Goal: Obtain resource: Download file/media

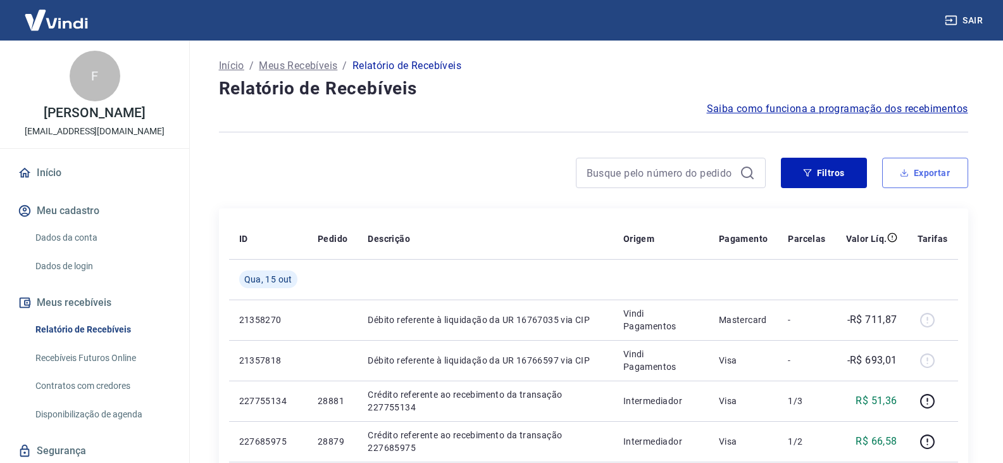
click at [927, 173] on button "Exportar" at bounding box center [925, 173] width 86 height 30
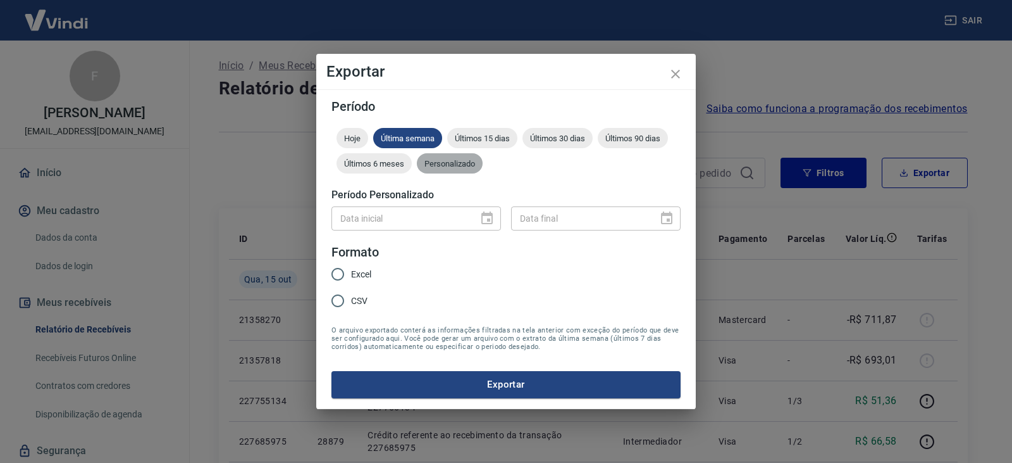
click at [470, 165] on span "Personalizado" at bounding box center [450, 163] width 66 height 9
click at [491, 218] on icon "Choose date" at bounding box center [487, 218] width 15 height 15
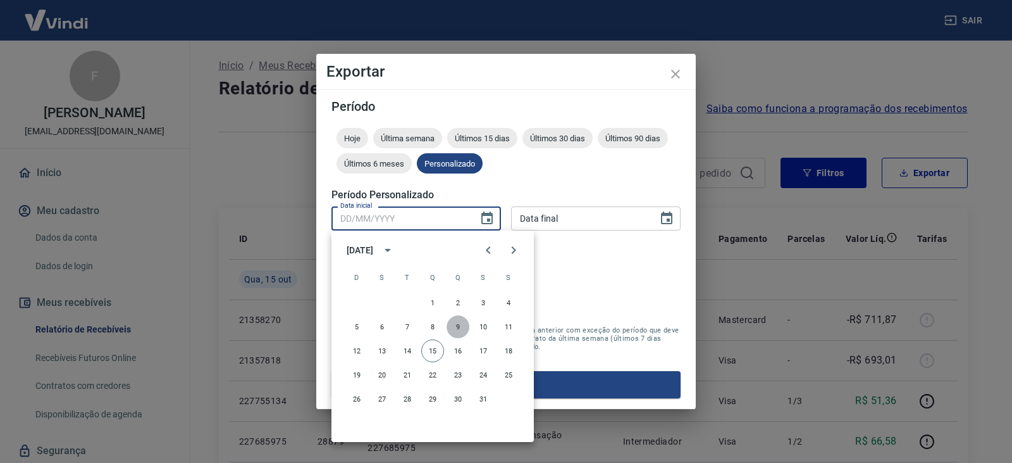
click at [456, 325] on button "9" at bounding box center [458, 326] width 23 height 23
type input "09/10/2025"
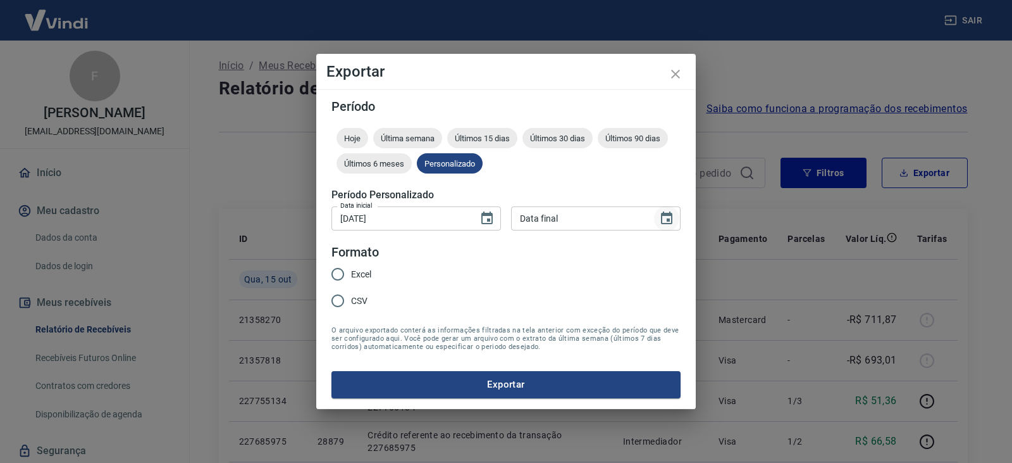
click at [673, 213] on icon "Choose date" at bounding box center [666, 218] width 15 height 15
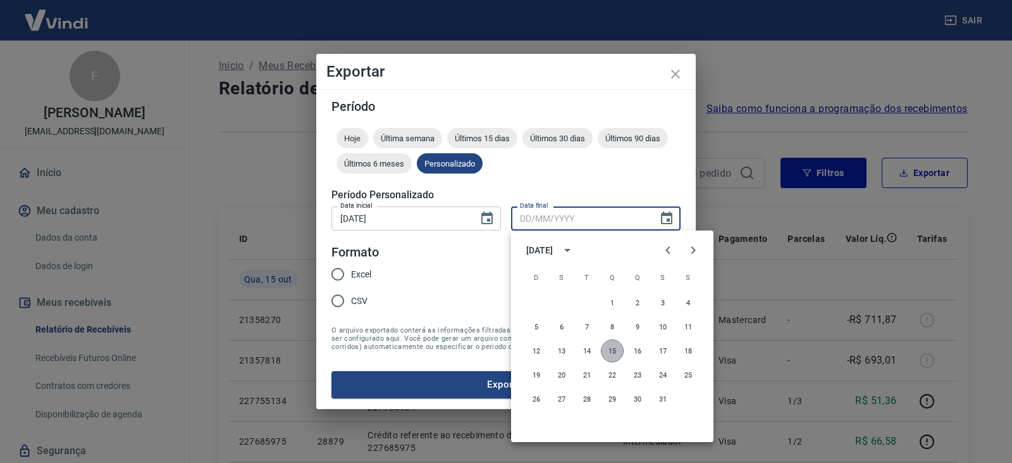
click at [615, 351] on button "15" at bounding box center [612, 350] width 23 height 23
type input "[DATE]"
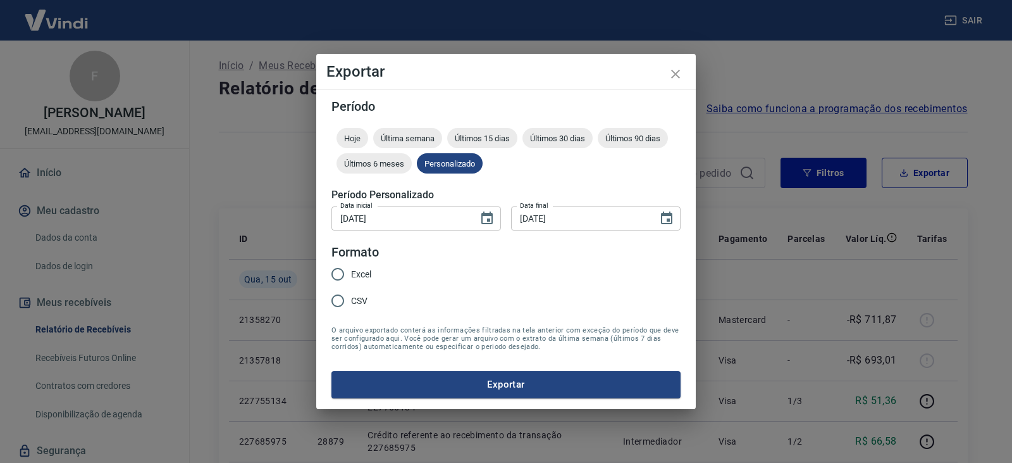
click at [371, 278] on span "Excel" at bounding box center [361, 274] width 20 height 13
click at [351, 278] on input "Excel" at bounding box center [338, 274] width 27 height 27
radio input "true"
click at [448, 383] on button "Exportar" at bounding box center [506, 384] width 349 height 27
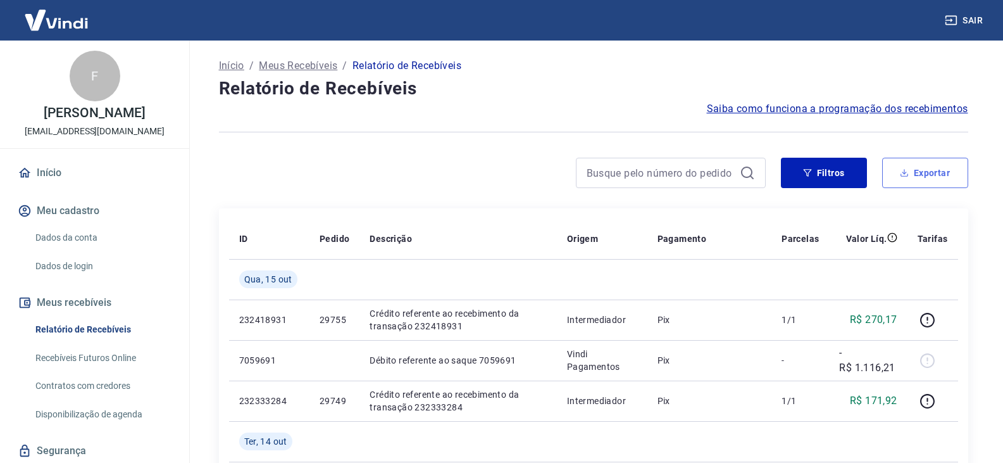
click at [921, 170] on button "Exportar" at bounding box center [925, 173] width 86 height 30
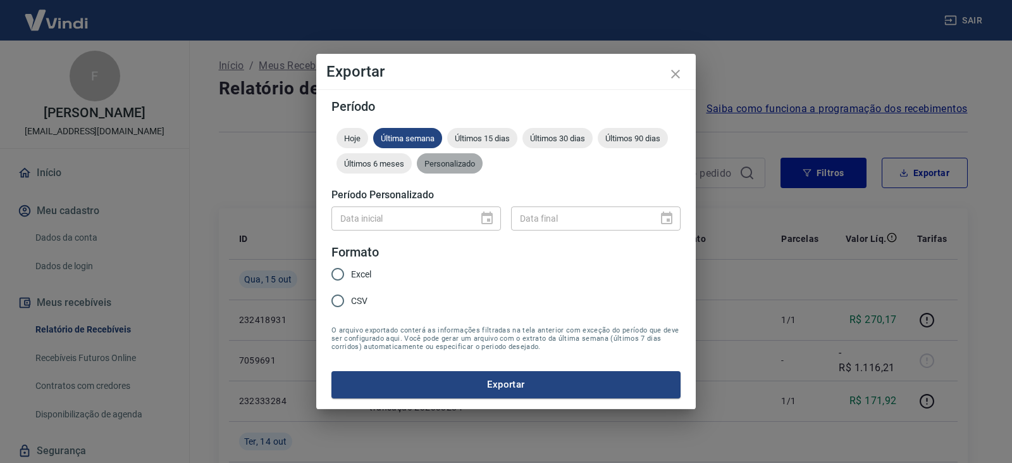
click at [468, 169] on div "Personalizado" at bounding box center [450, 163] width 66 height 20
click at [480, 213] on icon "Choose date" at bounding box center [487, 218] width 15 height 15
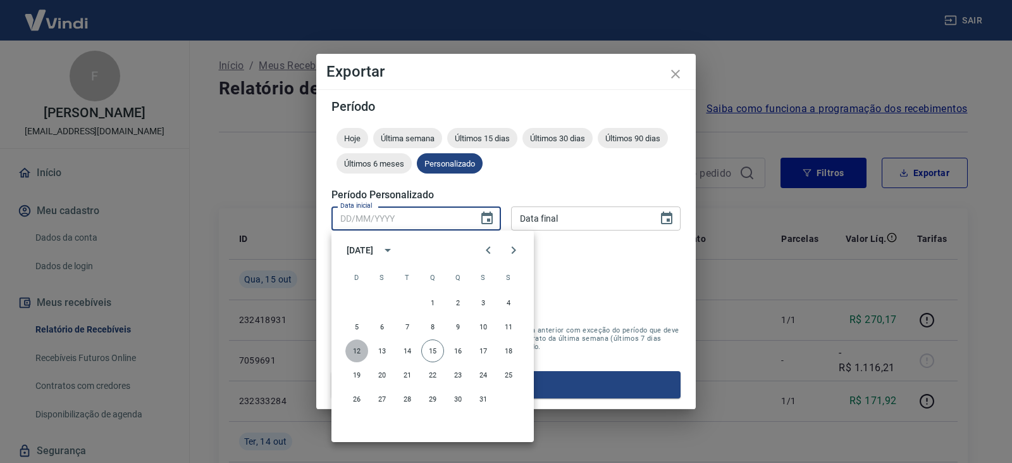
click at [361, 351] on button "12" at bounding box center [356, 350] width 23 height 23
type input "[DATE]"
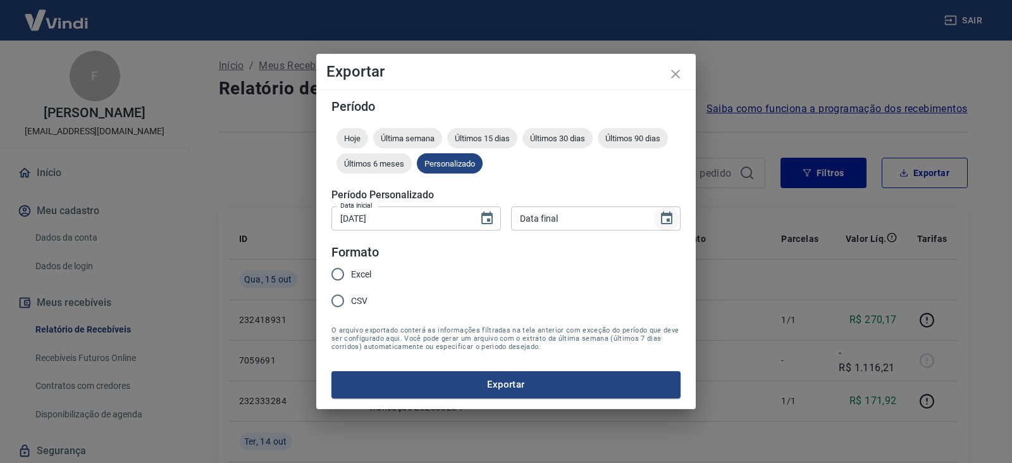
click at [664, 223] on icon "Choose date" at bounding box center [666, 217] width 11 height 13
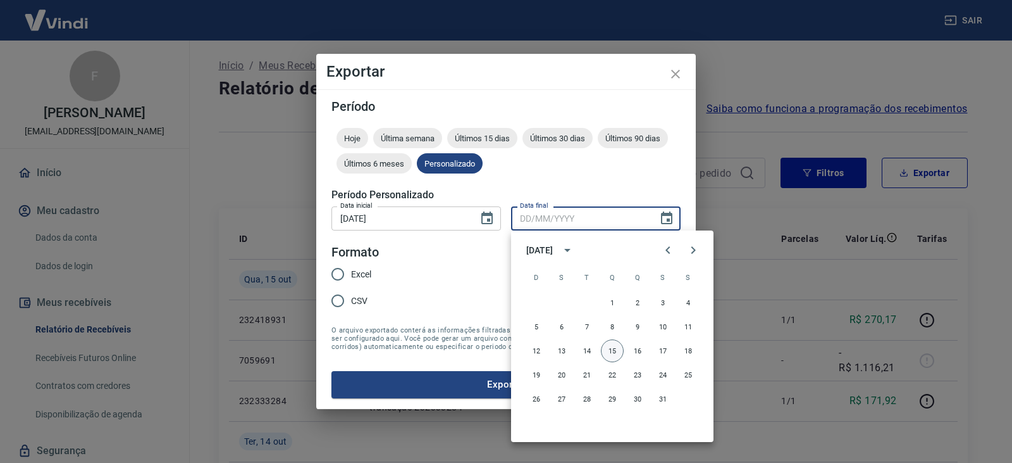
click at [603, 357] on button "15" at bounding box center [612, 350] width 23 height 23
type input "[DATE]"
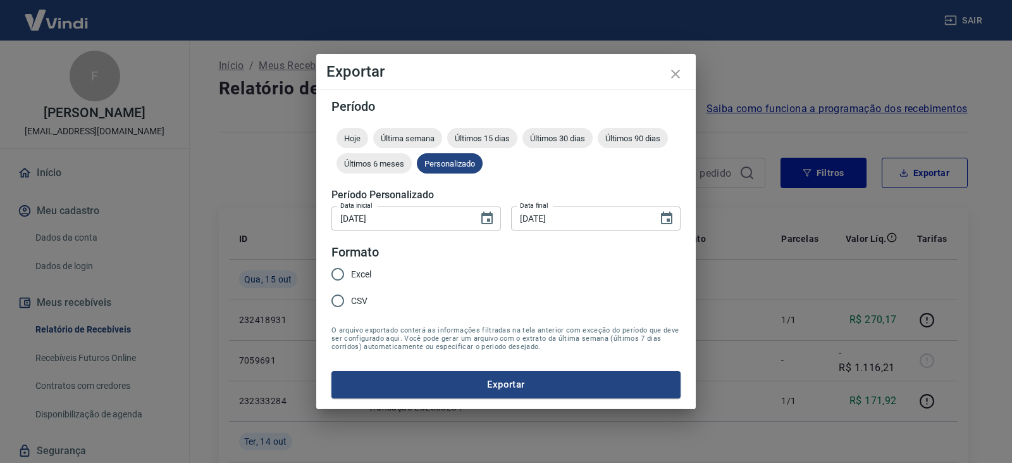
click at [361, 275] on span "Excel" at bounding box center [361, 274] width 20 height 13
click at [351, 275] on input "Excel" at bounding box center [338, 274] width 27 height 27
radio input "true"
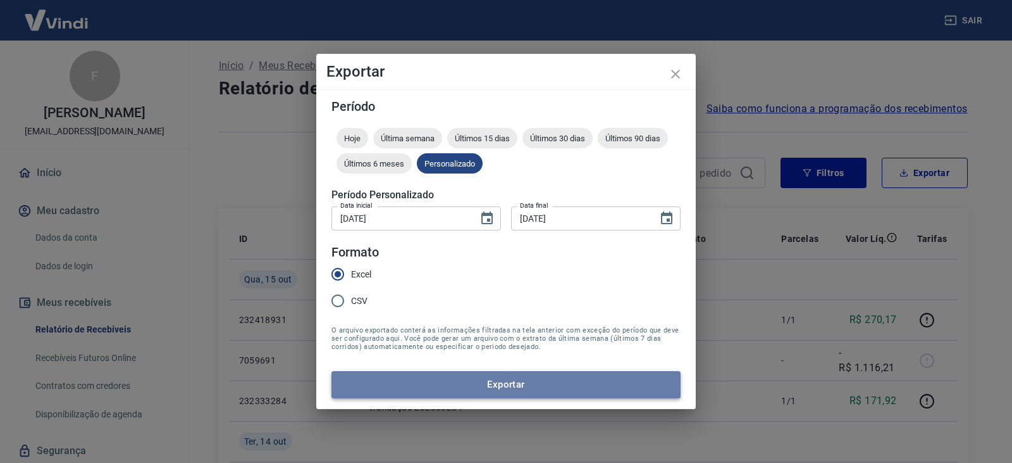
click at [466, 380] on button "Exportar" at bounding box center [506, 384] width 349 height 27
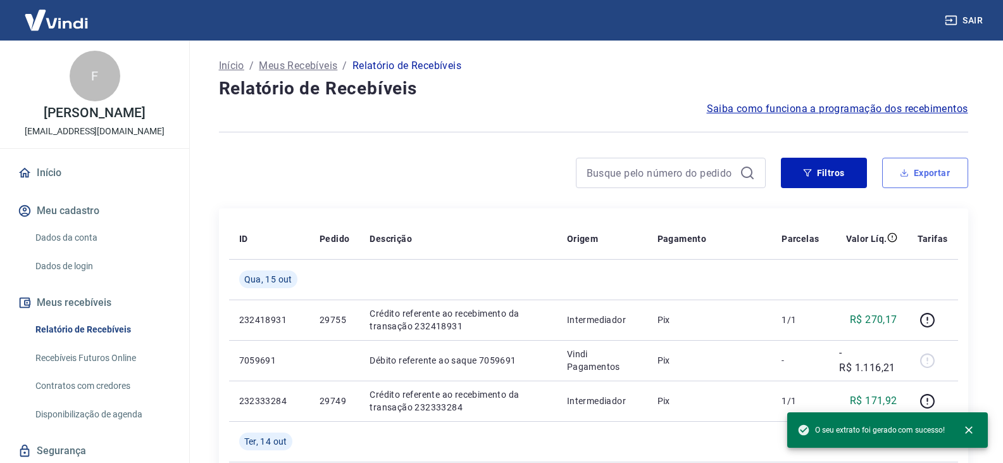
click at [918, 173] on button "Exportar" at bounding box center [925, 173] width 86 height 30
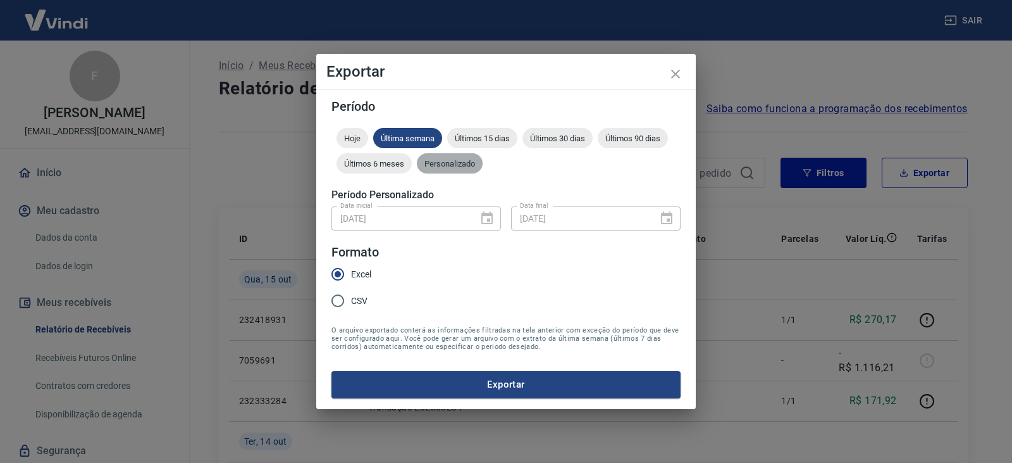
click at [447, 170] on div "Personalizado" at bounding box center [450, 163] width 66 height 20
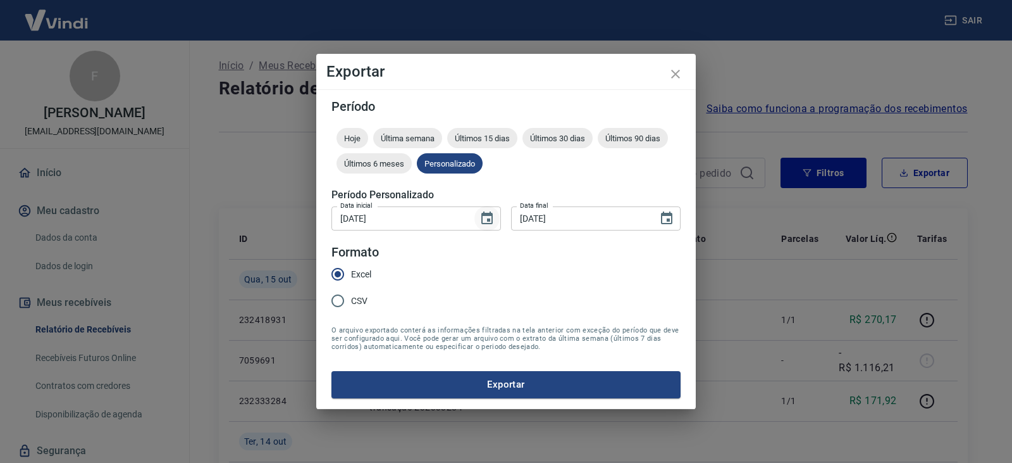
click at [492, 225] on icon "Choose date, selected date is 12 de out de 2025" at bounding box center [487, 218] width 15 height 15
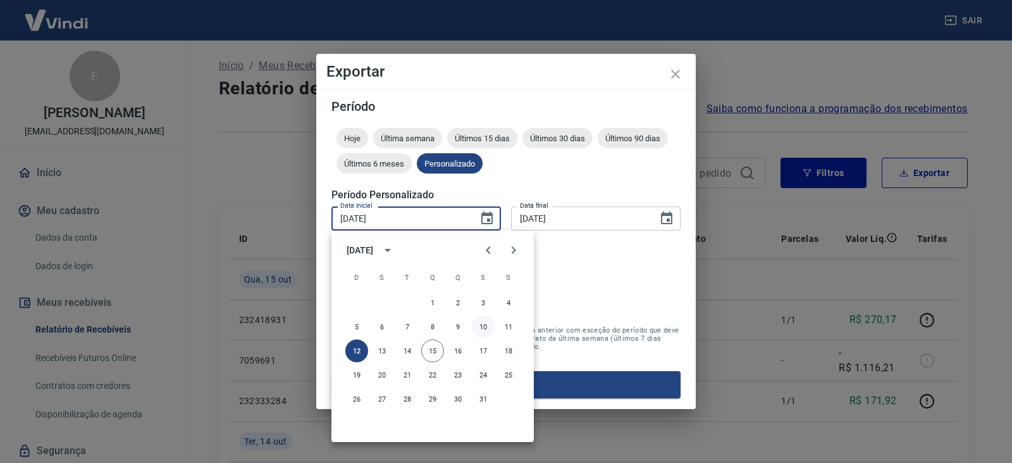
click at [478, 328] on button "10" at bounding box center [483, 326] width 23 height 23
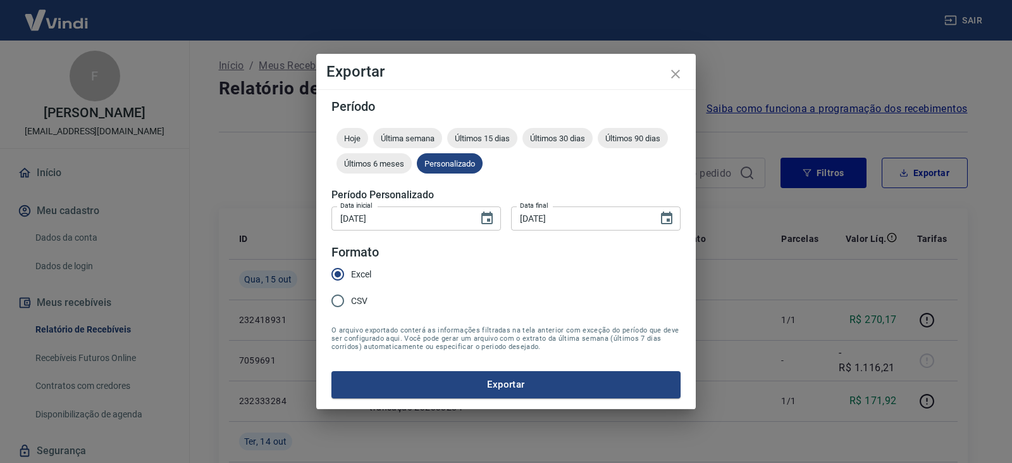
type input "[DATE]"
click at [522, 392] on button "Exportar" at bounding box center [506, 384] width 349 height 27
